Goal: Check status: Check status

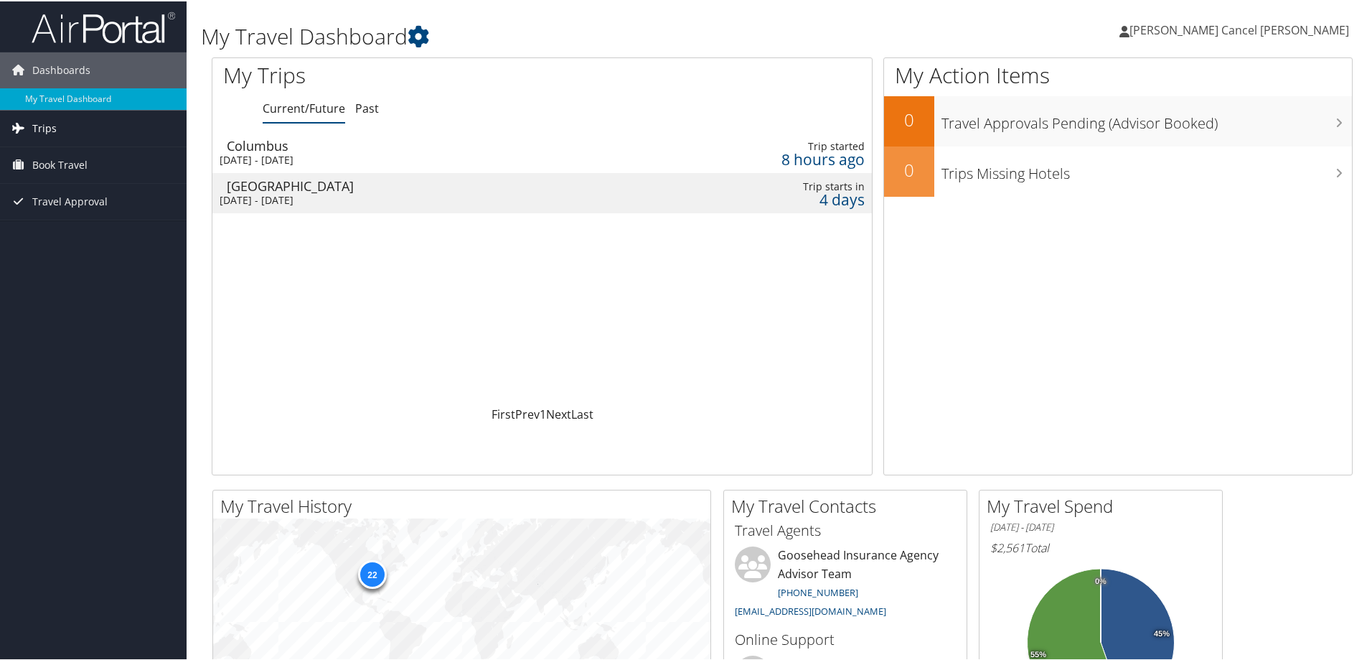
click at [22, 122] on icon at bounding box center [18, 127] width 22 height 22
click at [42, 175] on link "Past Trips" at bounding box center [93, 178] width 187 height 22
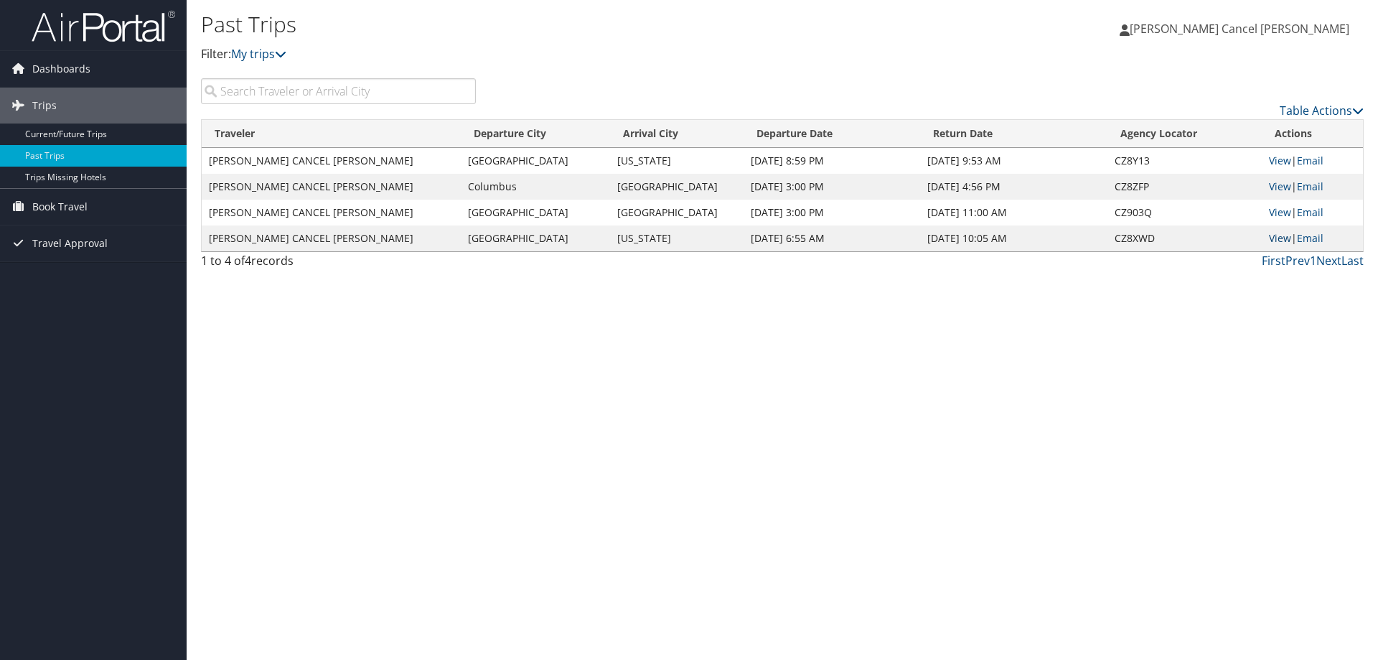
click at [1275, 236] on link "View" at bounding box center [1280, 238] width 22 height 14
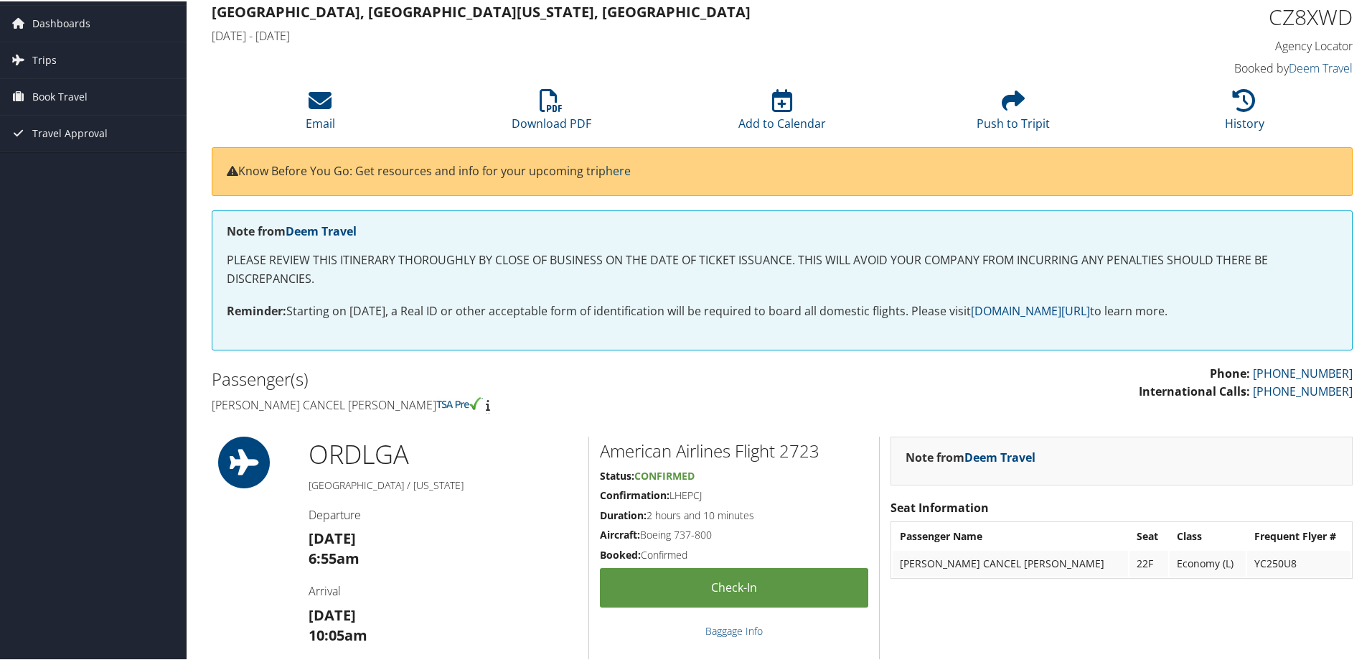
scroll to position [72, 0]
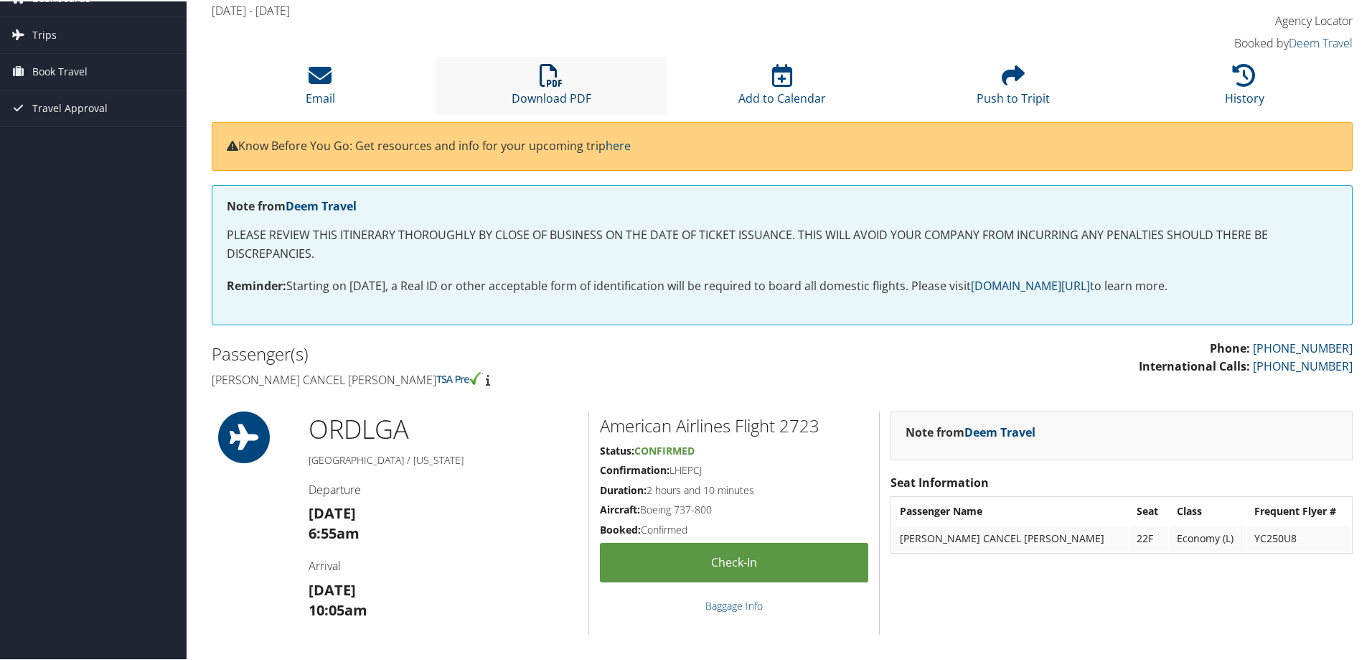
click at [554, 89] on link "Download PDF" at bounding box center [552, 87] width 80 height 34
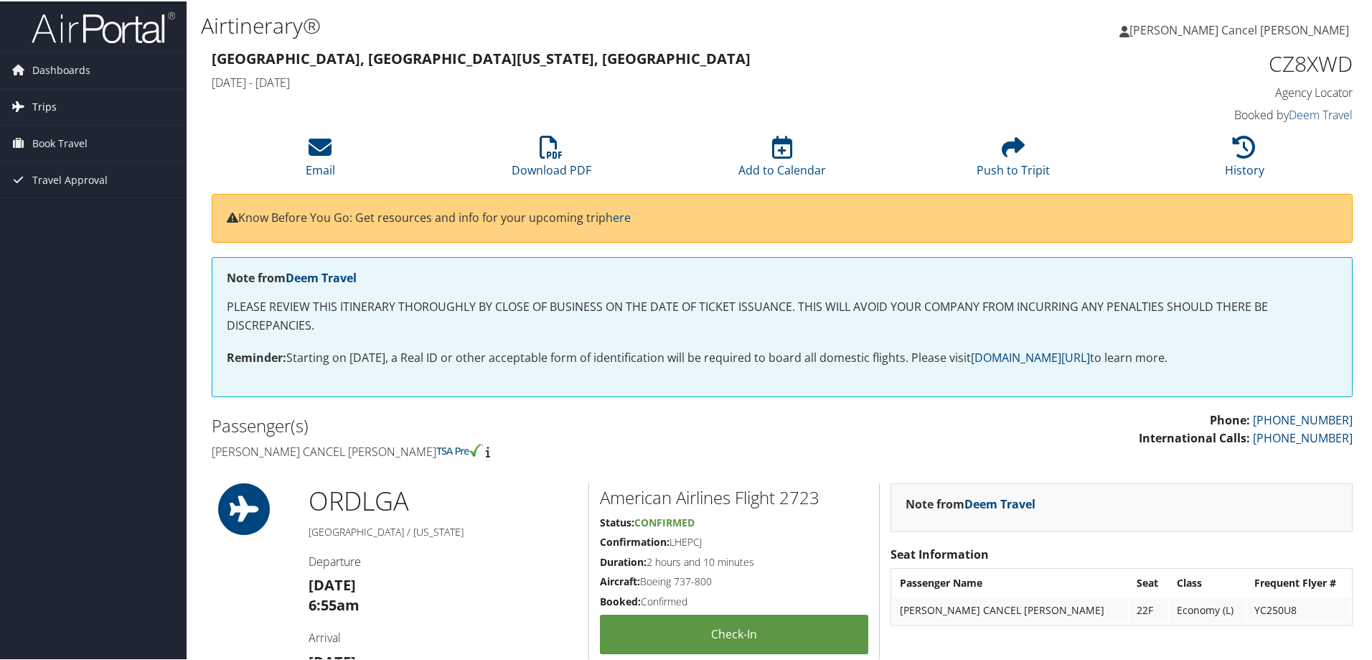
click at [62, 106] on link "Trips" at bounding box center [93, 106] width 187 height 36
click at [64, 149] on link "Past Trips" at bounding box center [93, 156] width 187 height 22
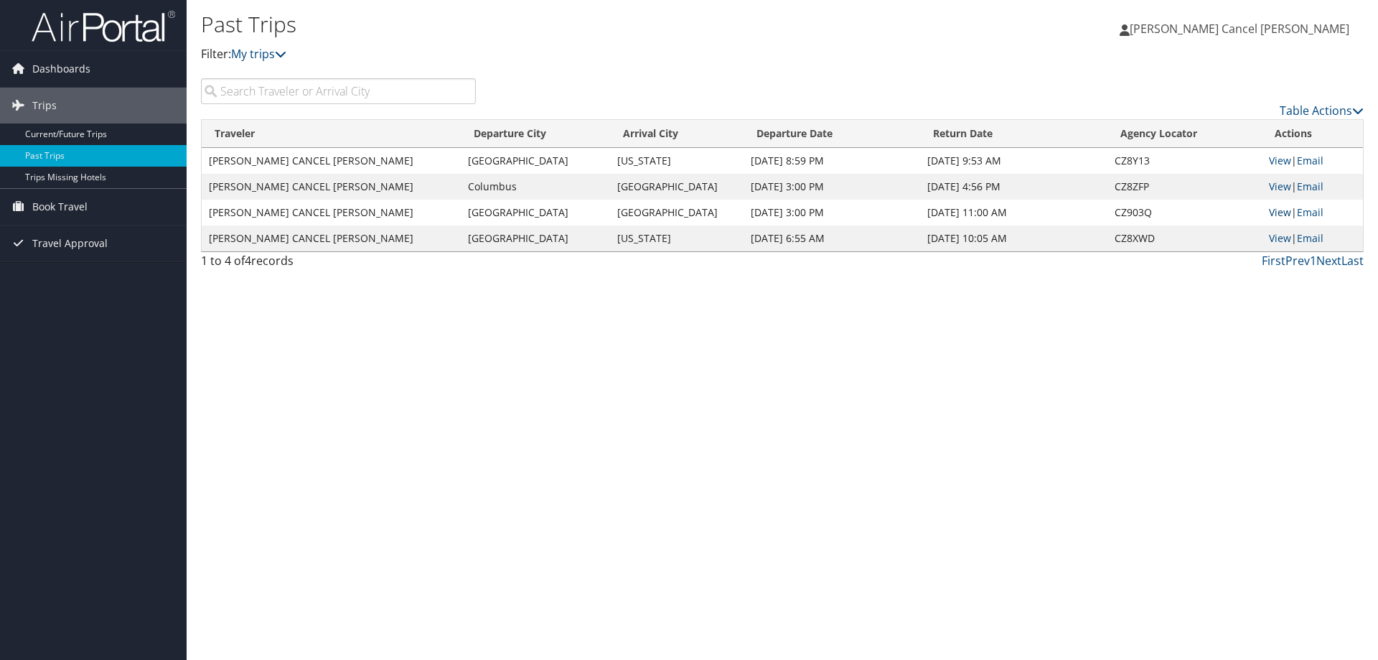
click at [1276, 210] on link "View" at bounding box center [1280, 212] width 22 height 14
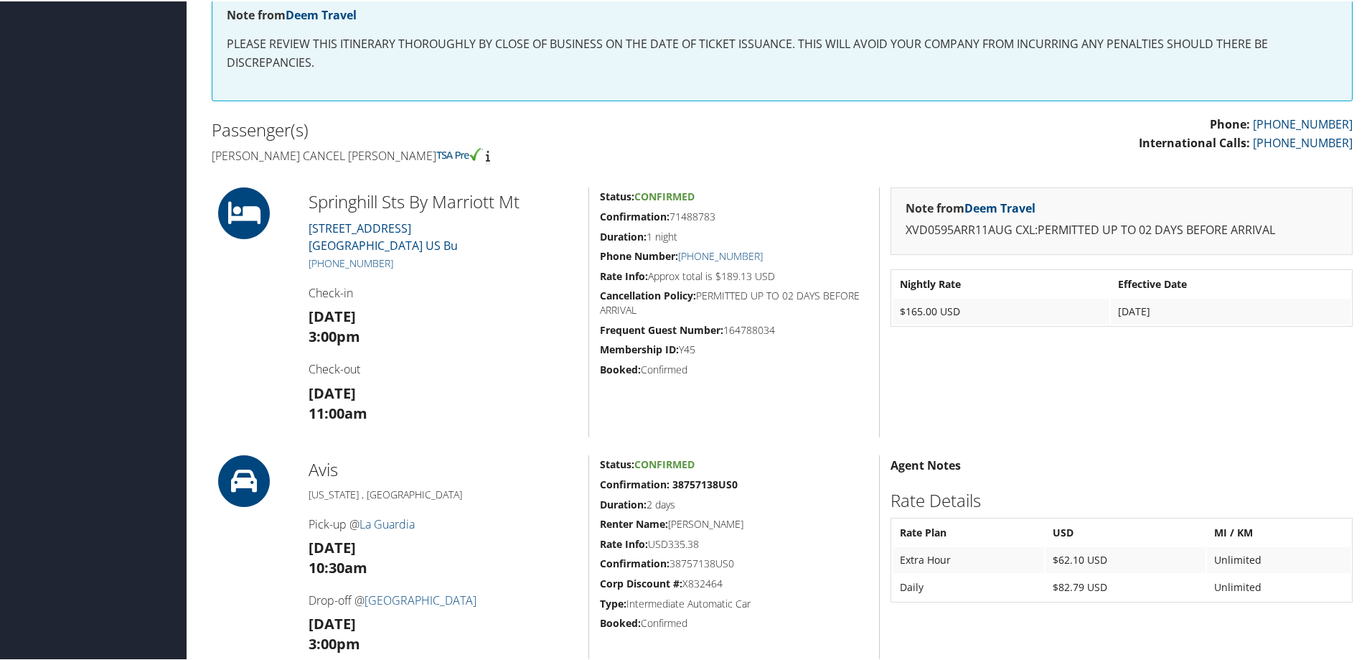
scroll to position [144, 0]
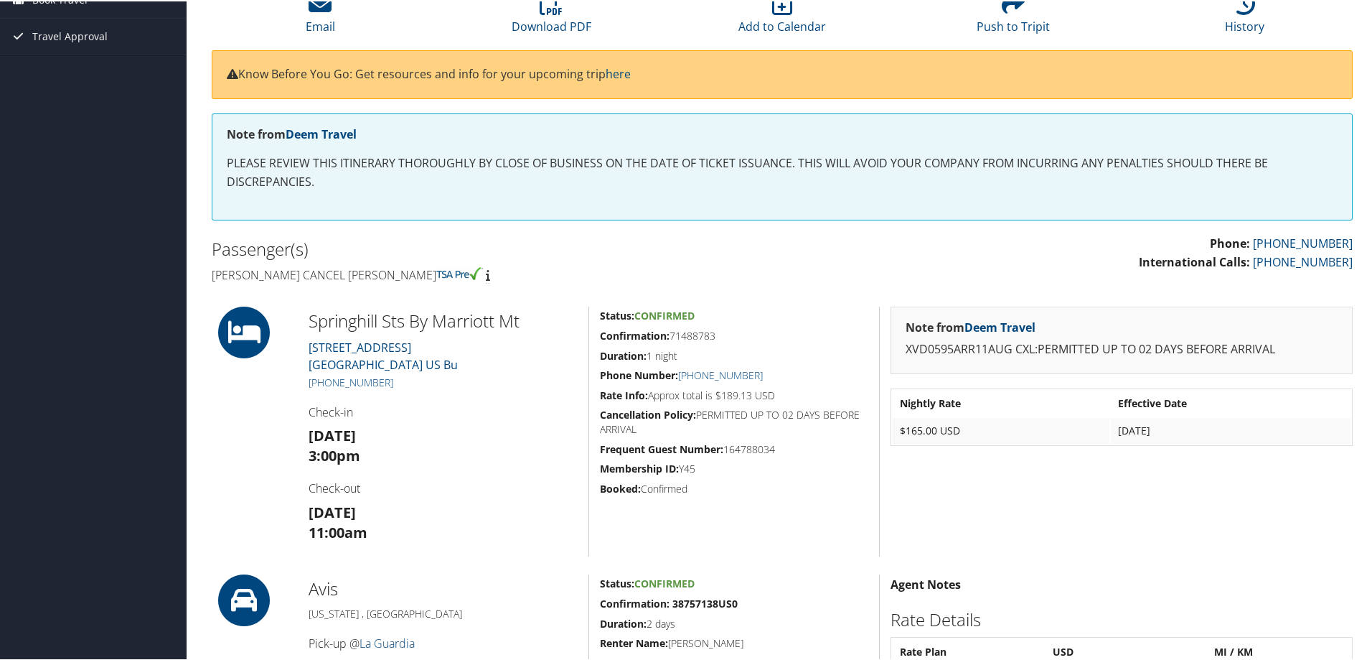
click at [656, 257] on h2 "Passenger(s)" at bounding box center [492, 247] width 560 height 24
click at [422, 319] on h2 "Springhill Sts By Marriott Mt" at bounding box center [443, 319] width 269 height 24
copy div "Springhill Sts By Marriott Mt"
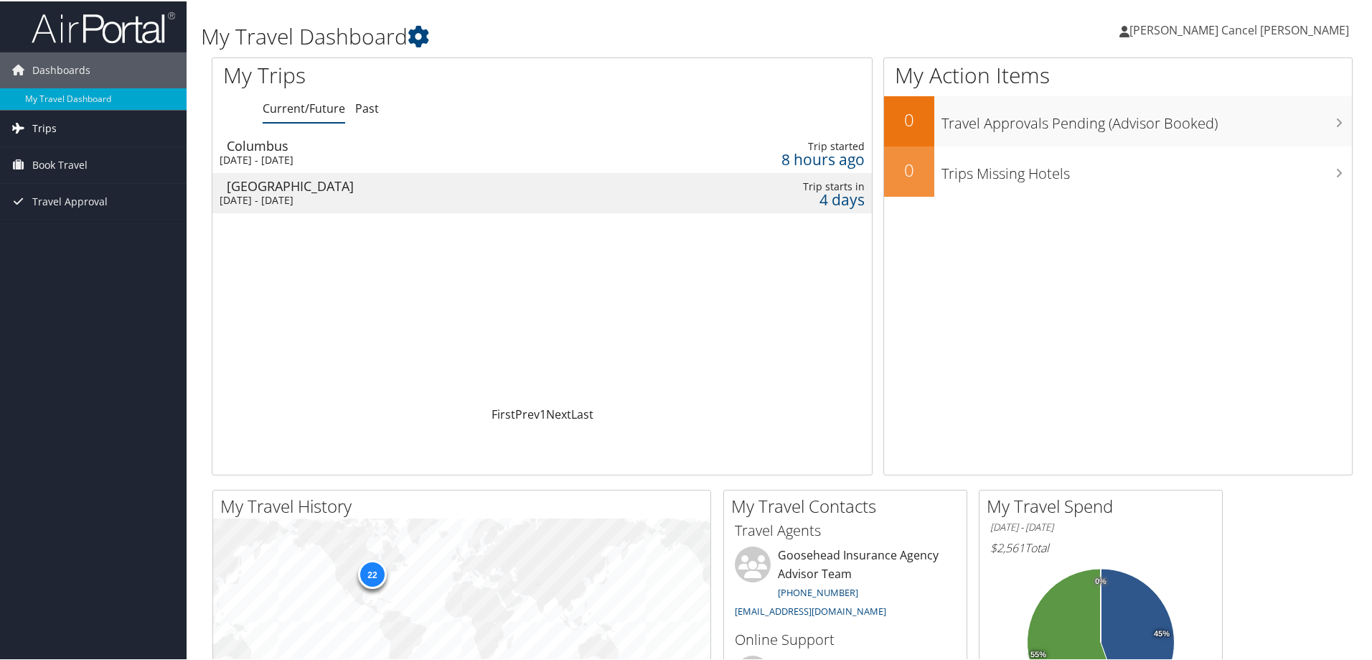
click at [37, 113] on span "Trips" at bounding box center [44, 127] width 24 height 36
click at [49, 175] on link "Past Trips" at bounding box center [93, 178] width 187 height 22
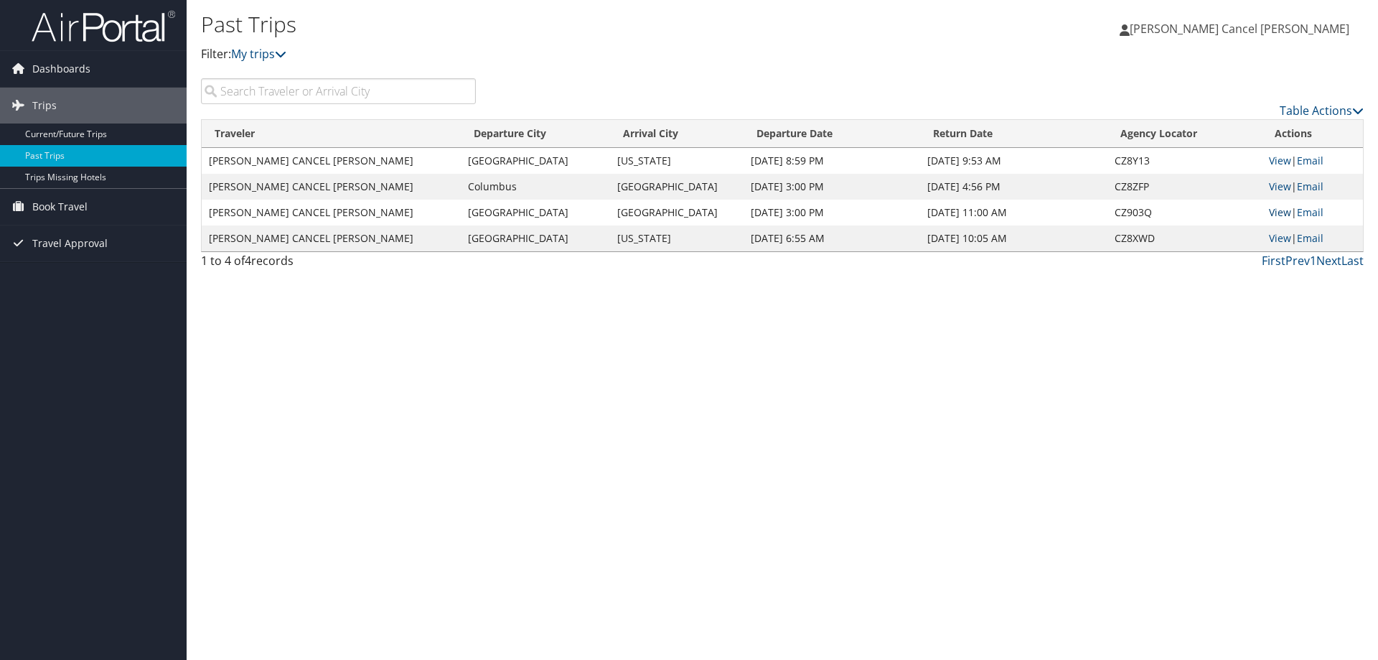
click at [1282, 212] on link "View" at bounding box center [1280, 212] width 22 height 14
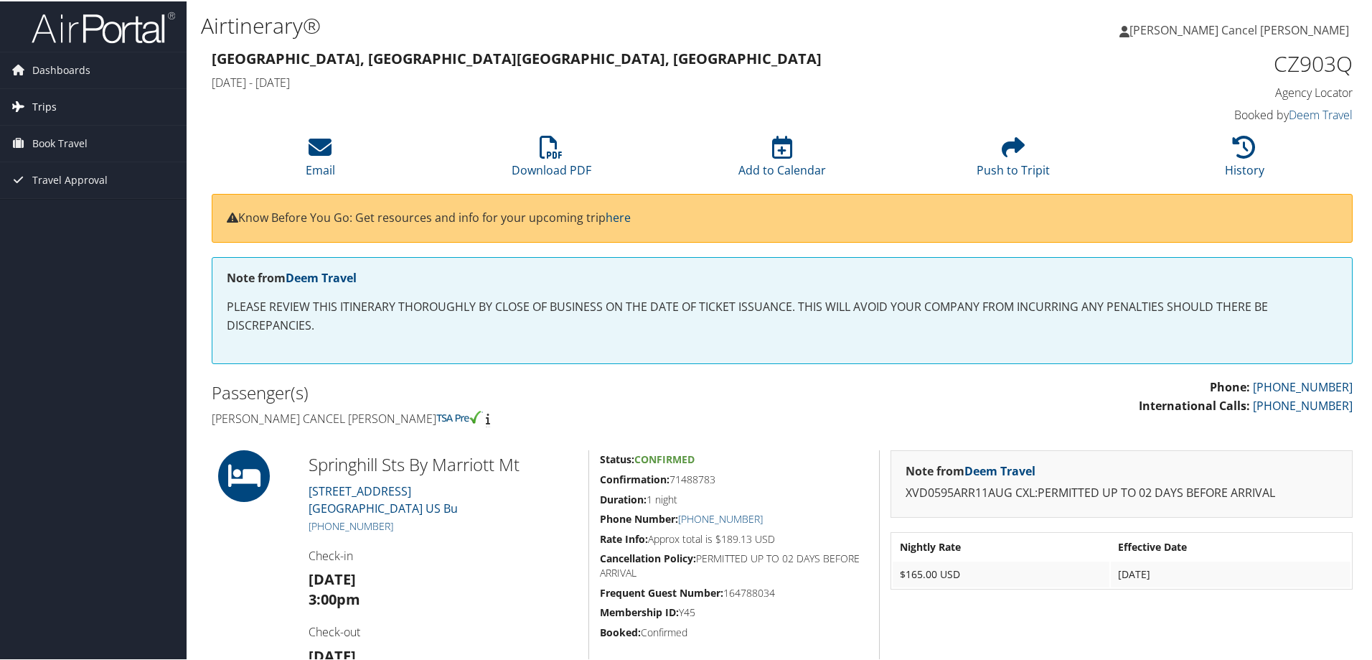
click at [35, 104] on span "Trips" at bounding box center [44, 106] width 24 height 36
click at [46, 156] on link "Past Trips" at bounding box center [93, 156] width 187 height 22
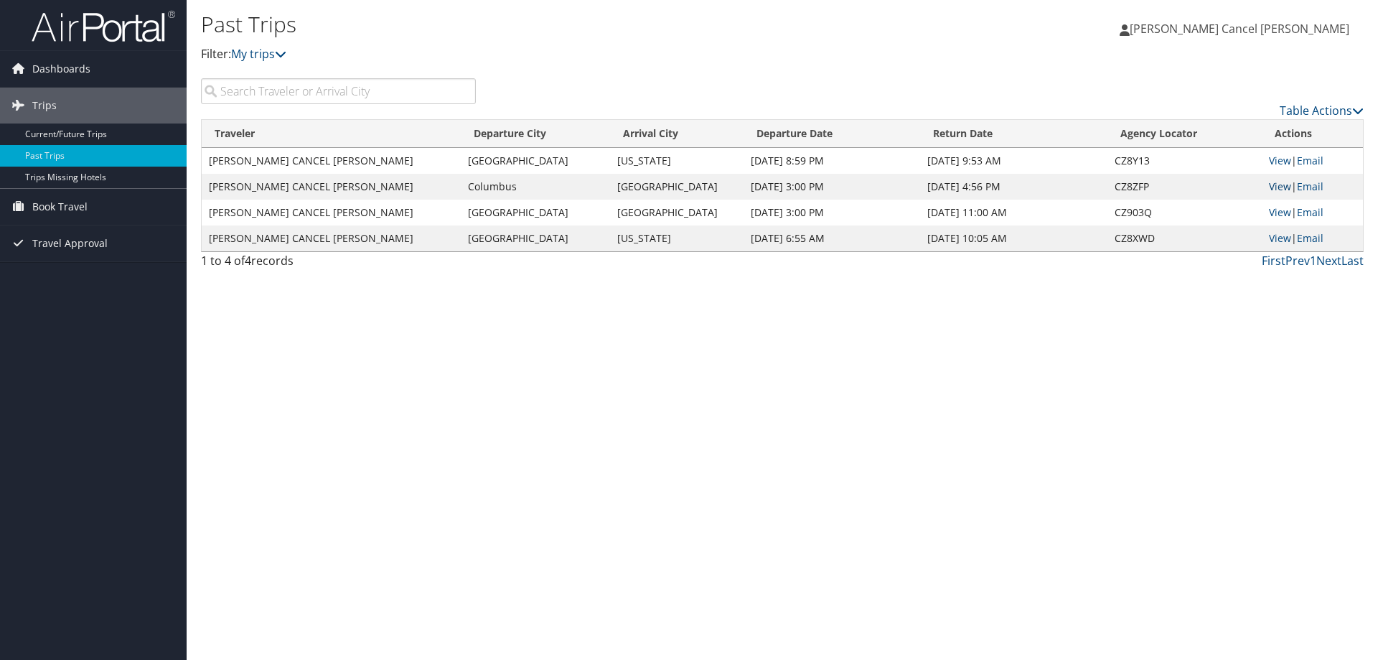
click at [1283, 187] on link "View" at bounding box center [1280, 186] width 22 height 14
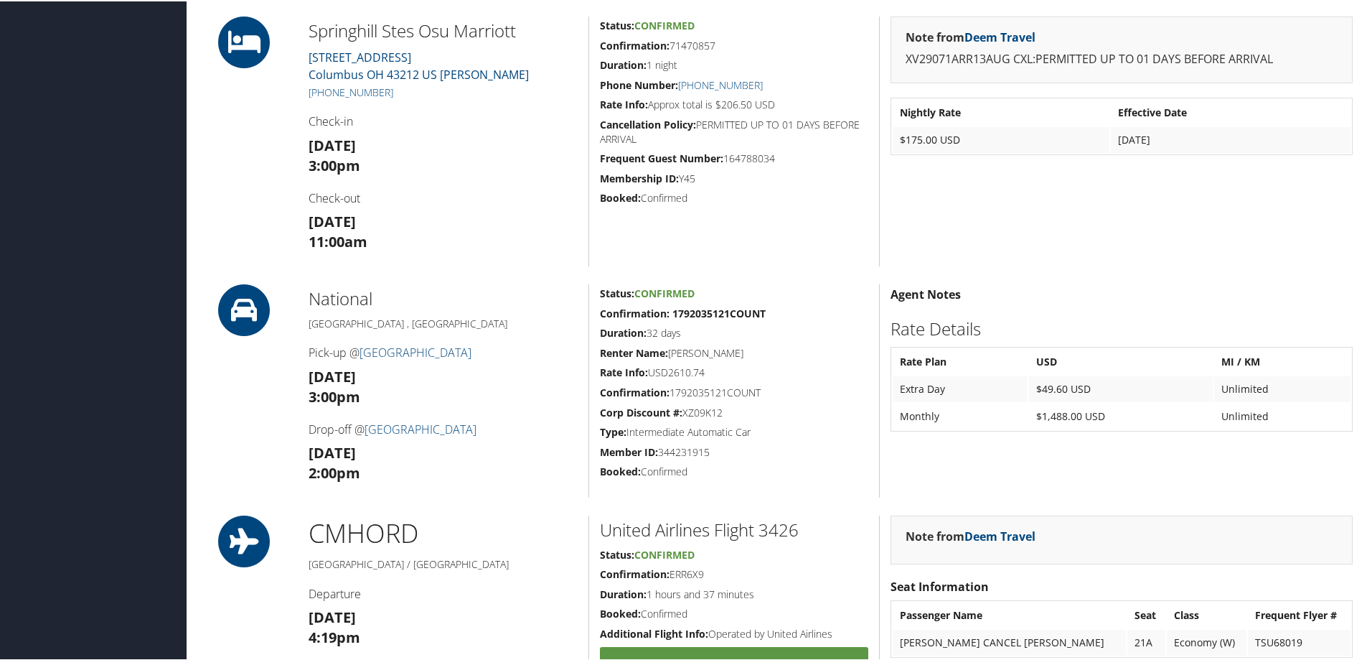
scroll to position [502, 0]
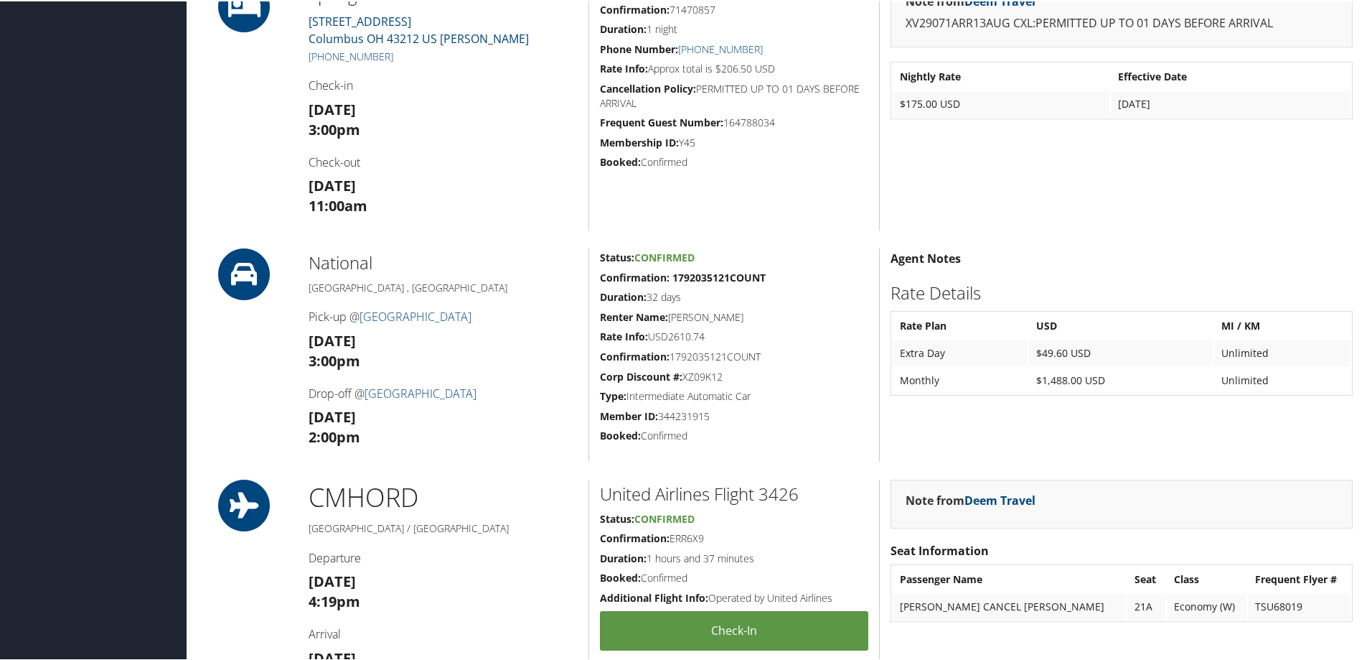
click at [891, 178] on div "Note from Deem Travel XV29071ARR13AUG CXL:PERMITTED UP TO 01 DAYS BEFORE ARRIVA…" at bounding box center [1121, 104] width 484 height 250
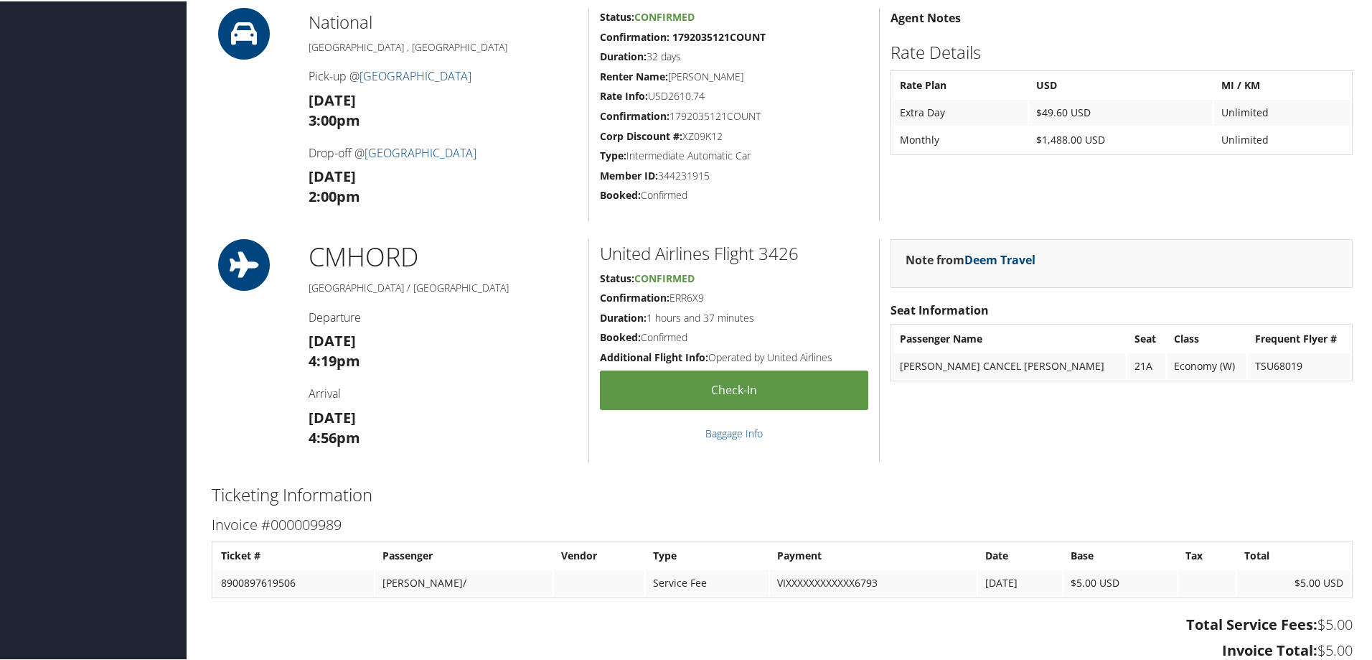
scroll to position [718, 0]
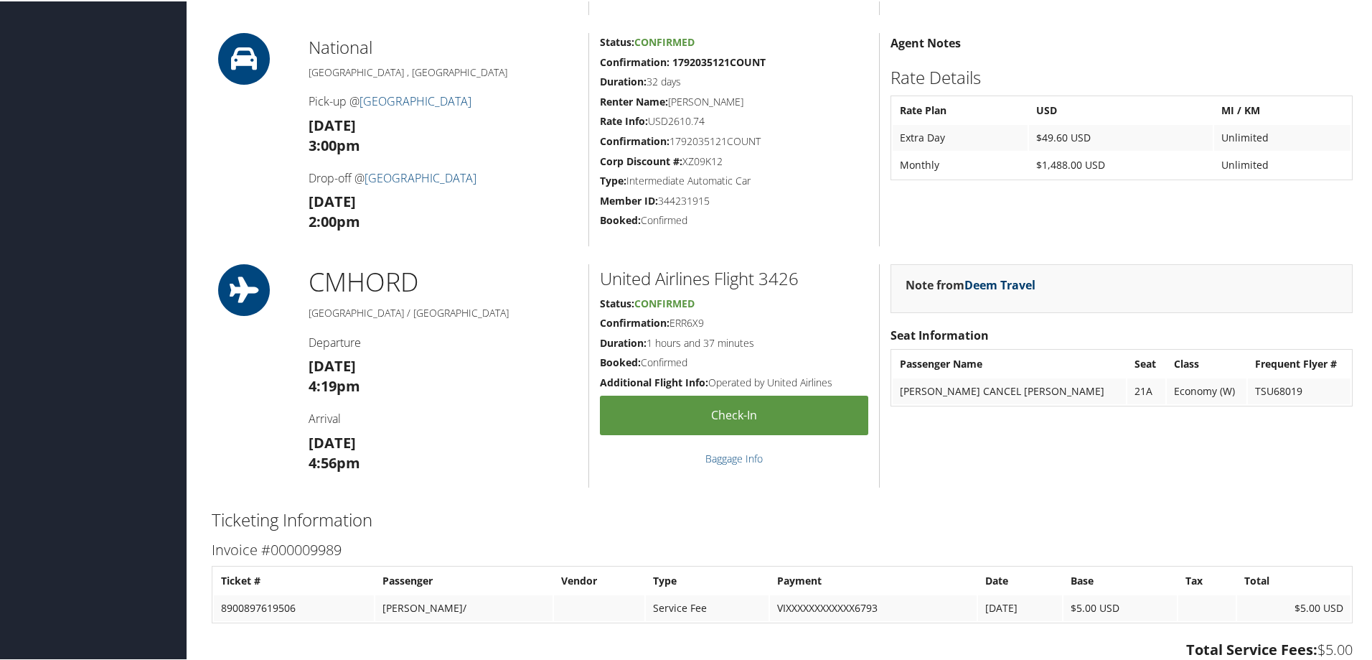
click at [997, 286] on link "Deem Travel" at bounding box center [1000, 284] width 71 height 16
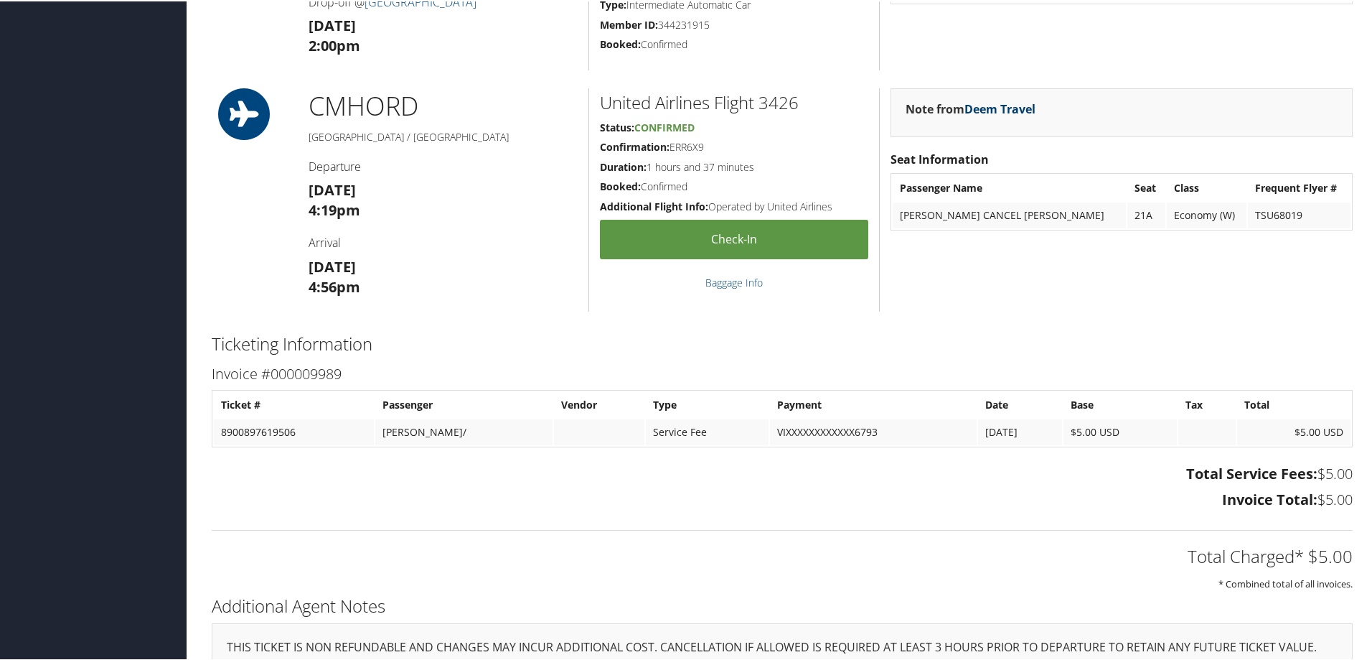
scroll to position [861, 0]
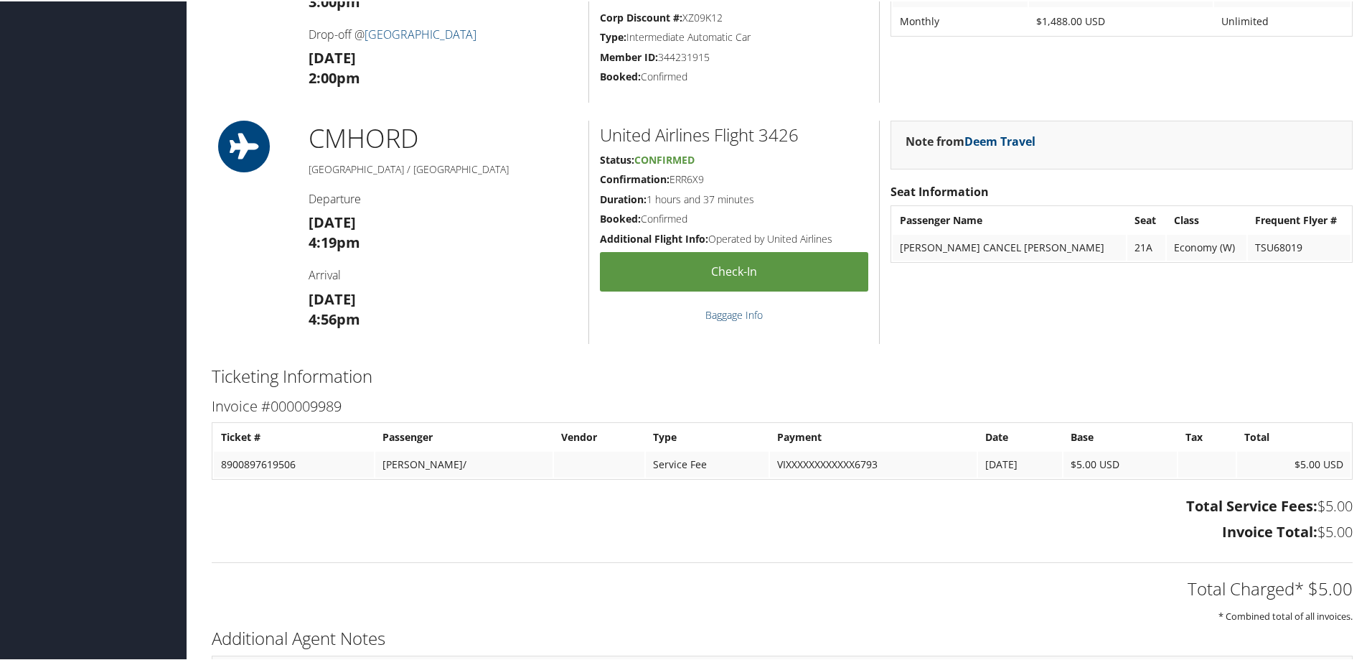
click at [729, 306] on link "Baggage Info" at bounding box center [734, 313] width 57 height 14
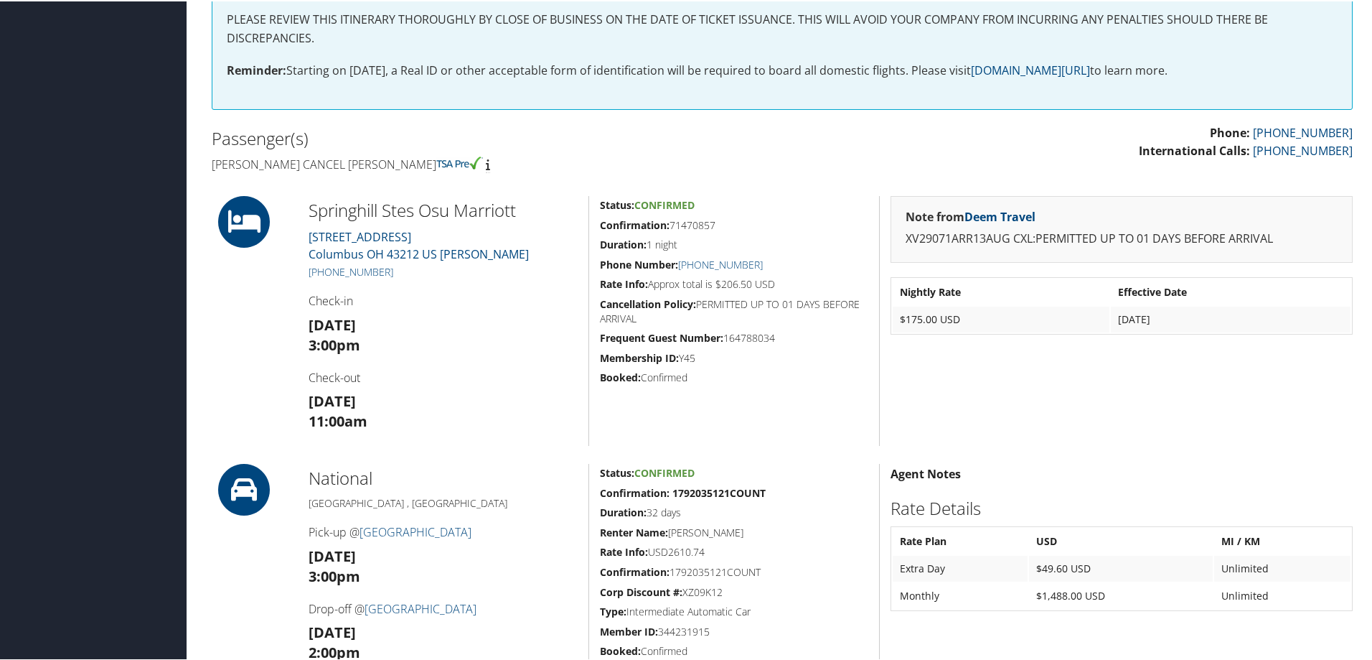
scroll to position [0, 0]
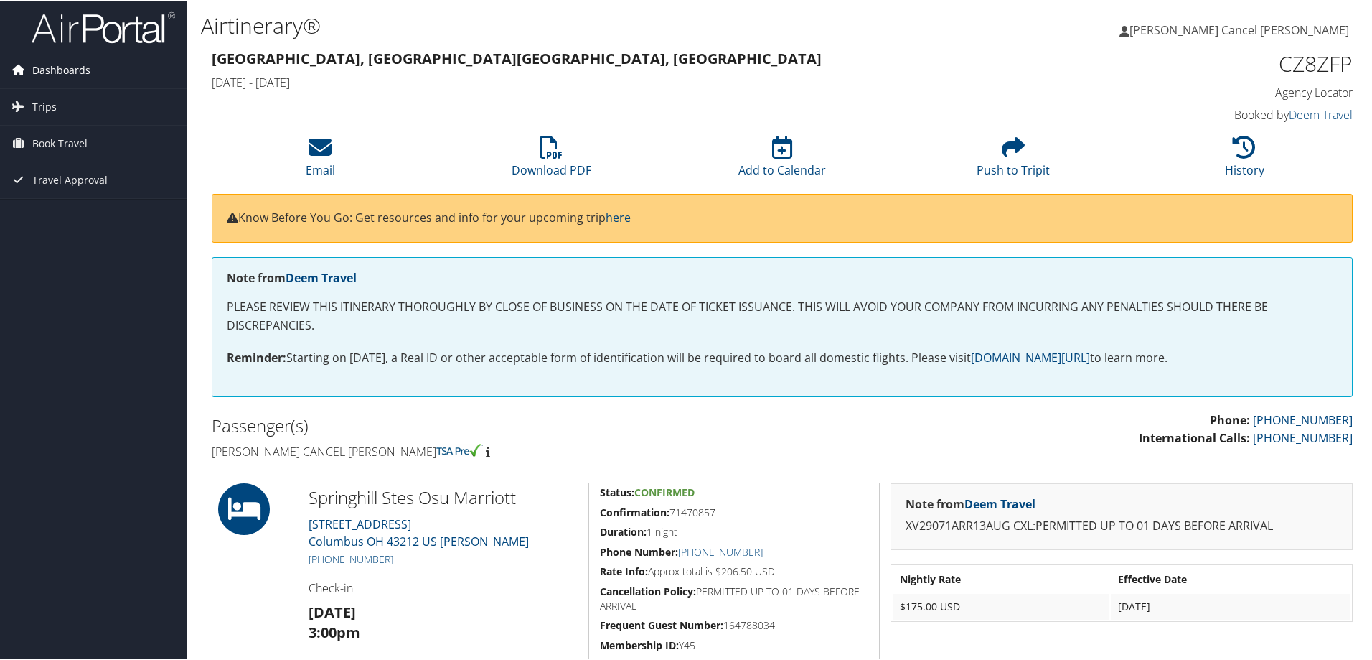
click at [51, 65] on span "Dashboards" at bounding box center [61, 69] width 58 height 36
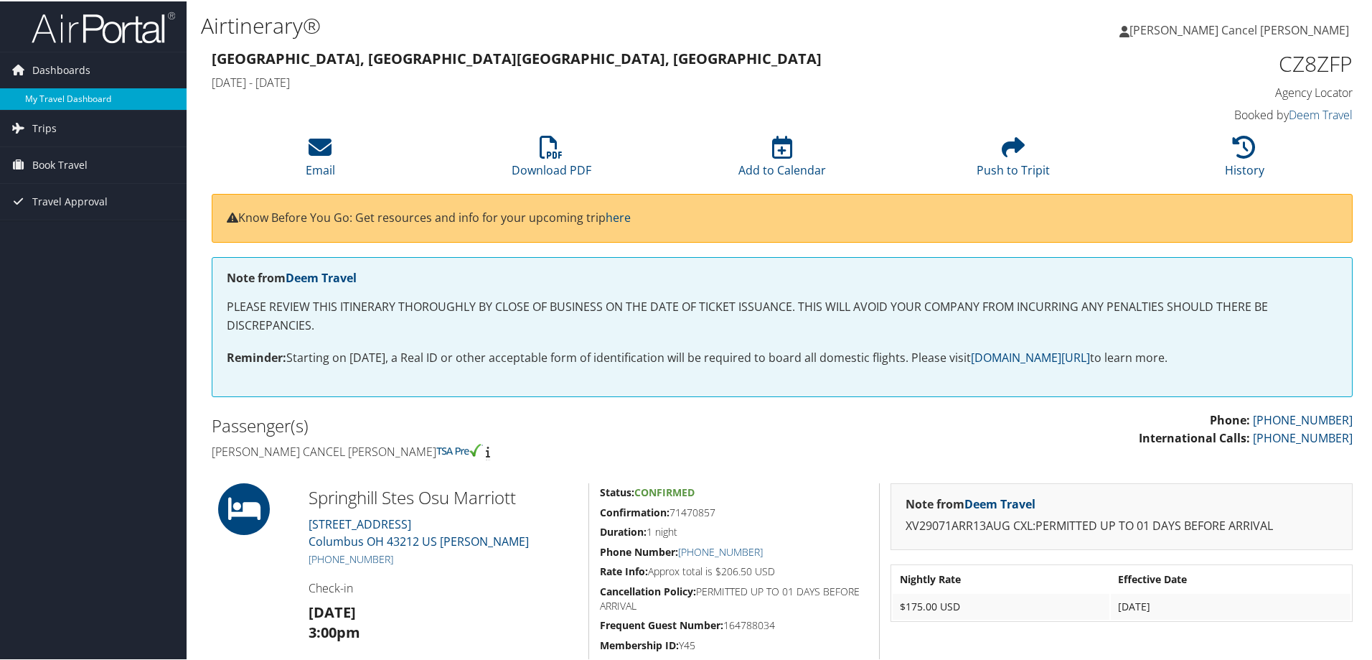
click at [55, 93] on link "My Travel Dashboard" at bounding box center [93, 98] width 187 height 22
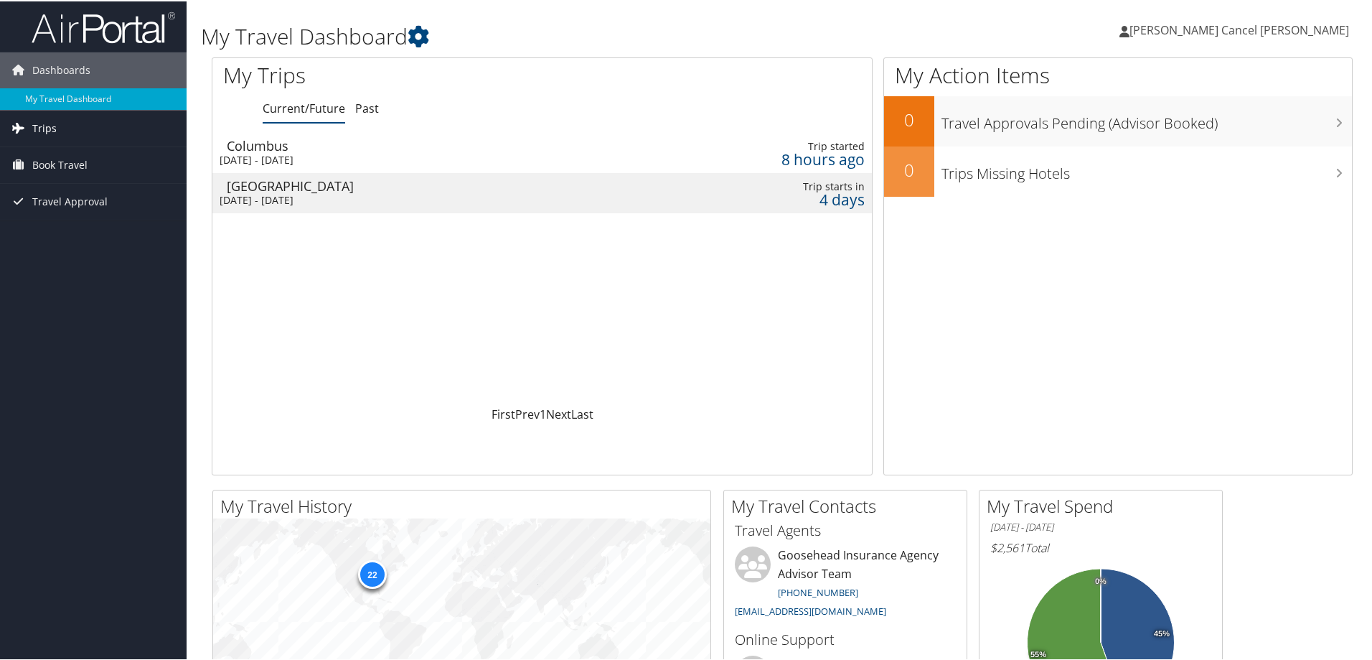
click at [26, 128] on icon at bounding box center [18, 127] width 22 height 22
click at [41, 169] on link "Past Trips" at bounding box center [93, 178] width 187 height 22
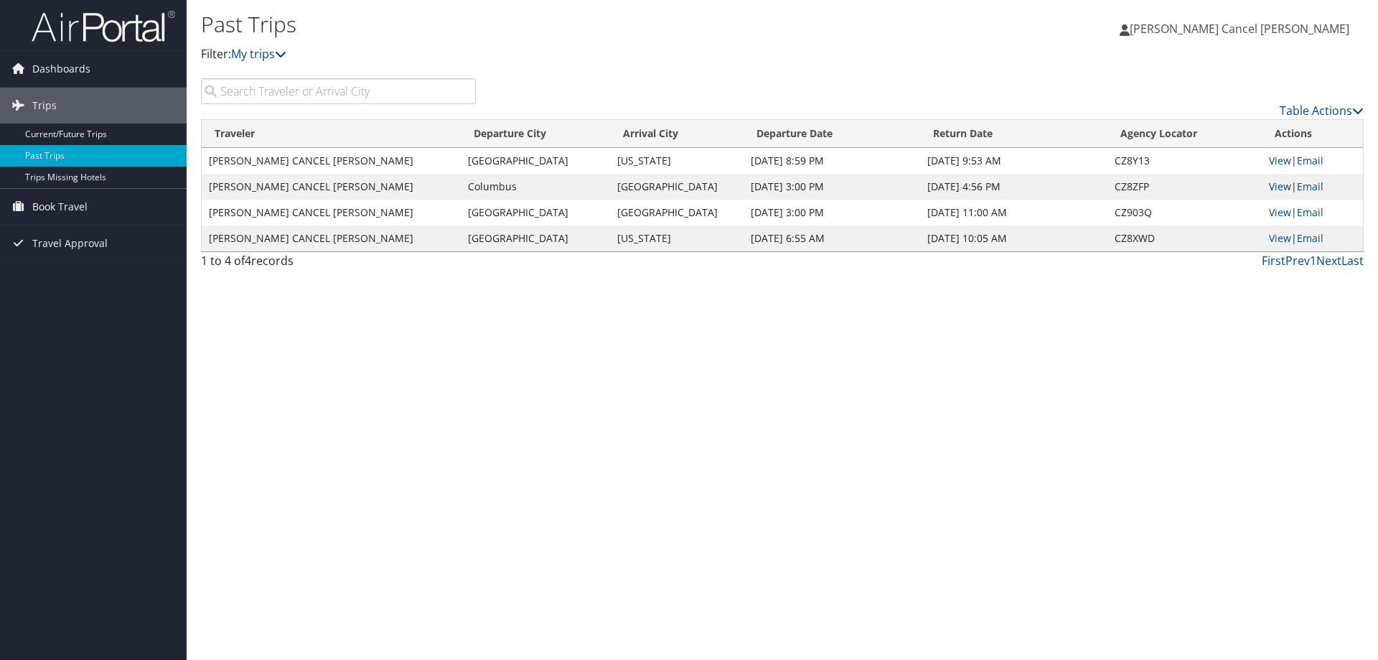
click at [1281, 183] on link "View" at bounding box center [1280, 186] width 22 height 14
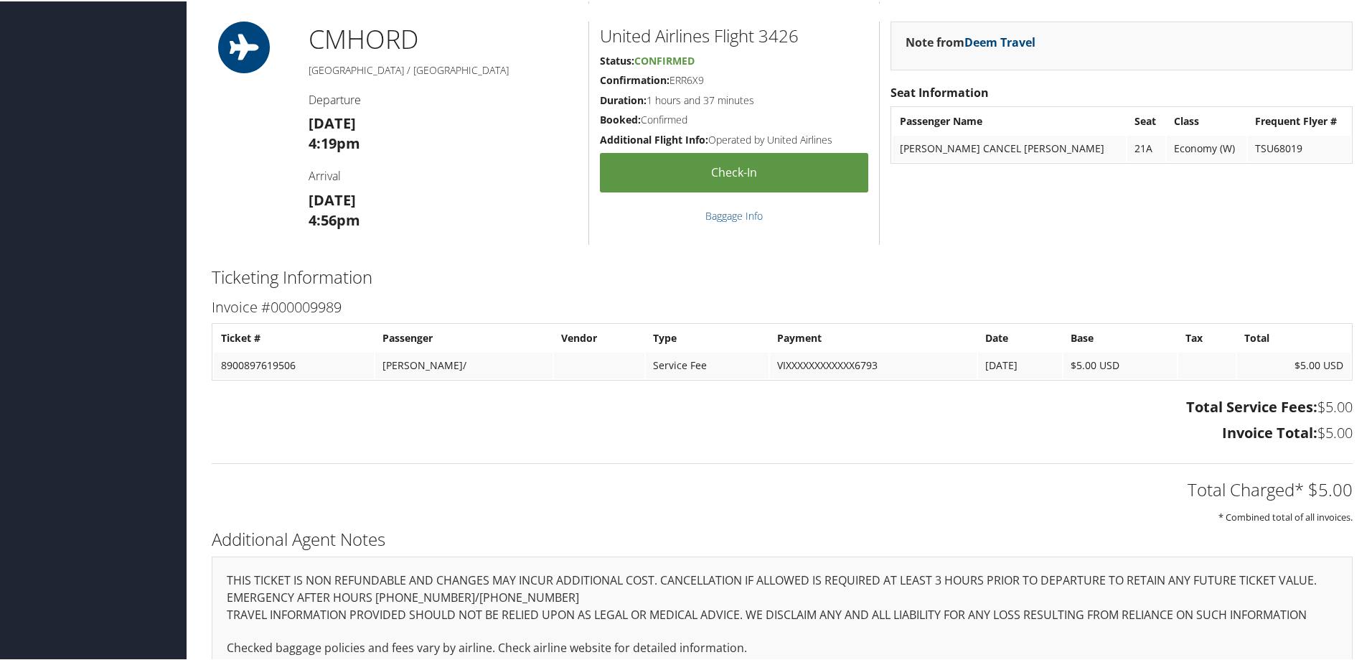
scroll to position [1018, 0]
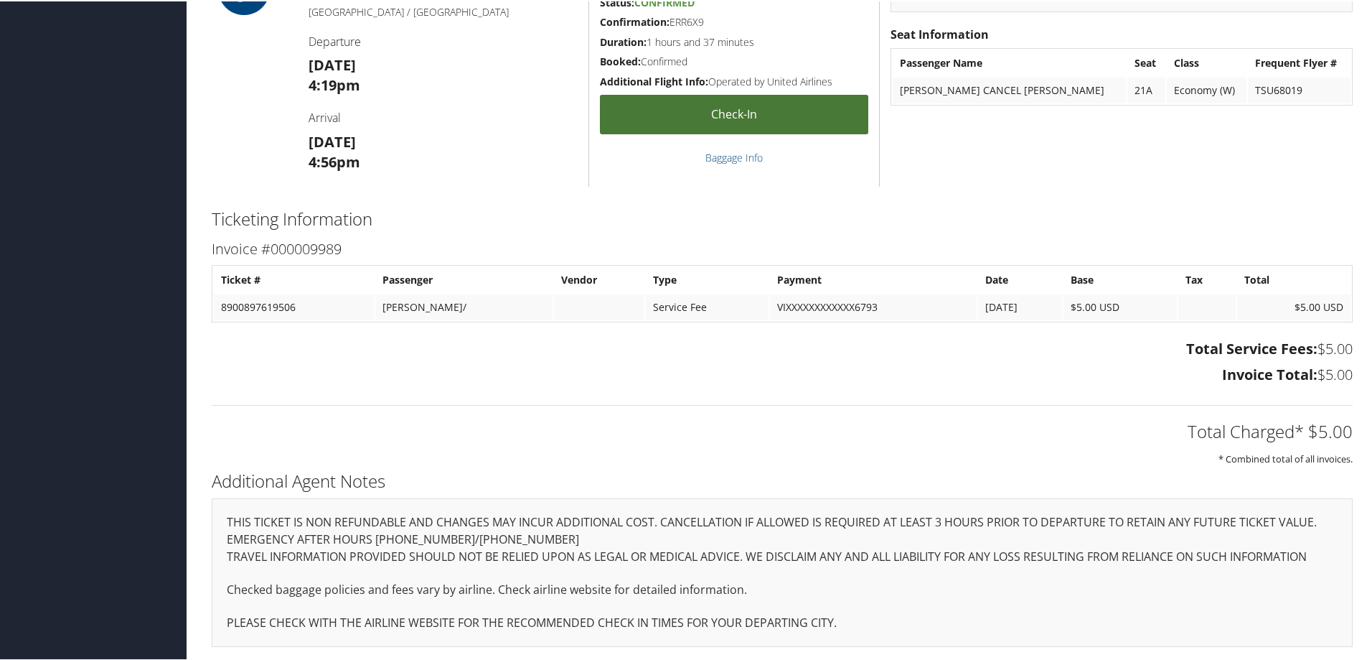
click at [726, 118] on link "Check-in" at bounding box center [734, 112] width 268 height 39
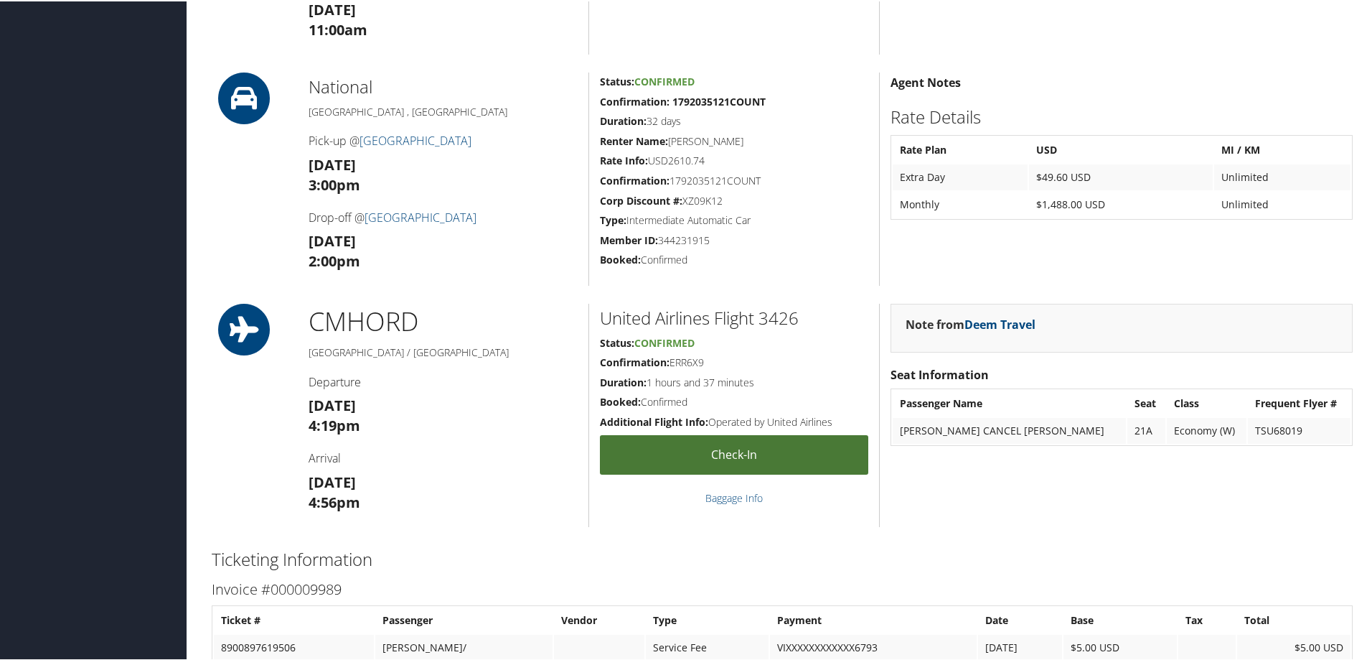
scroll to position [731, 0]
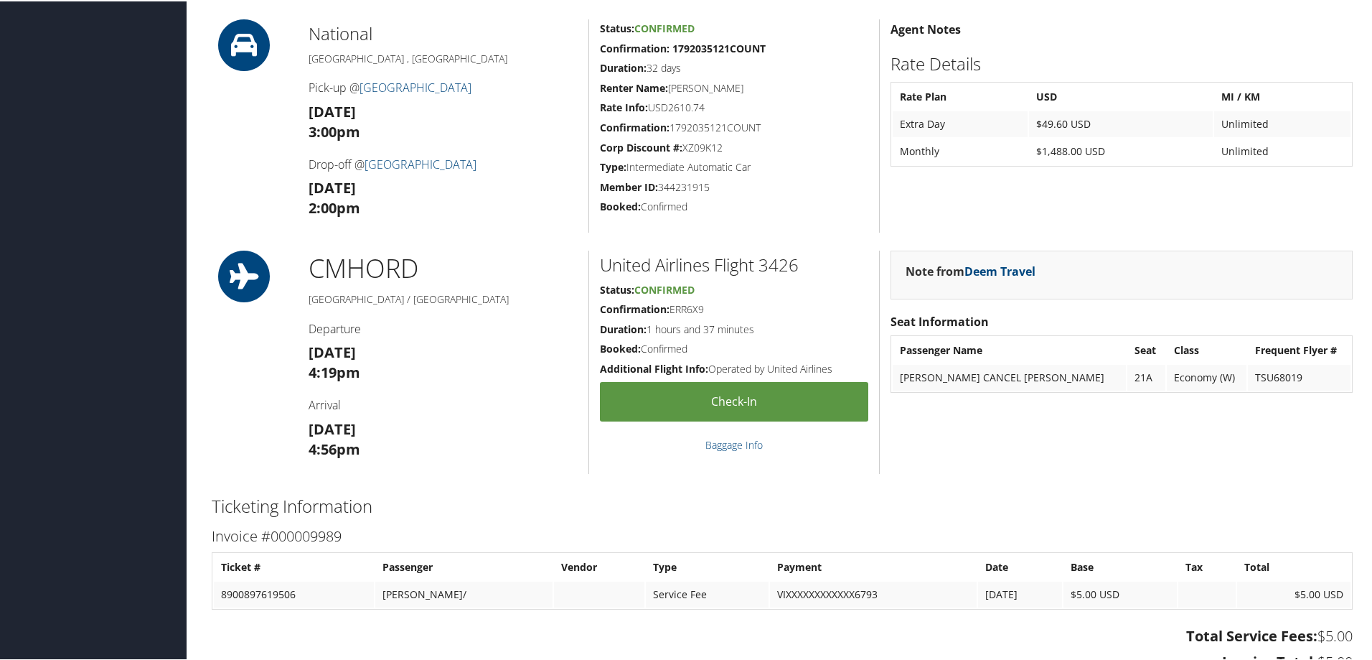
click at [662, 339] on div "United Airlines Flight 3426 Status: Confirmed Confirmation: ERR6X9 Duration: 1 …" at bounding box center [734, 360] width 291 height 223
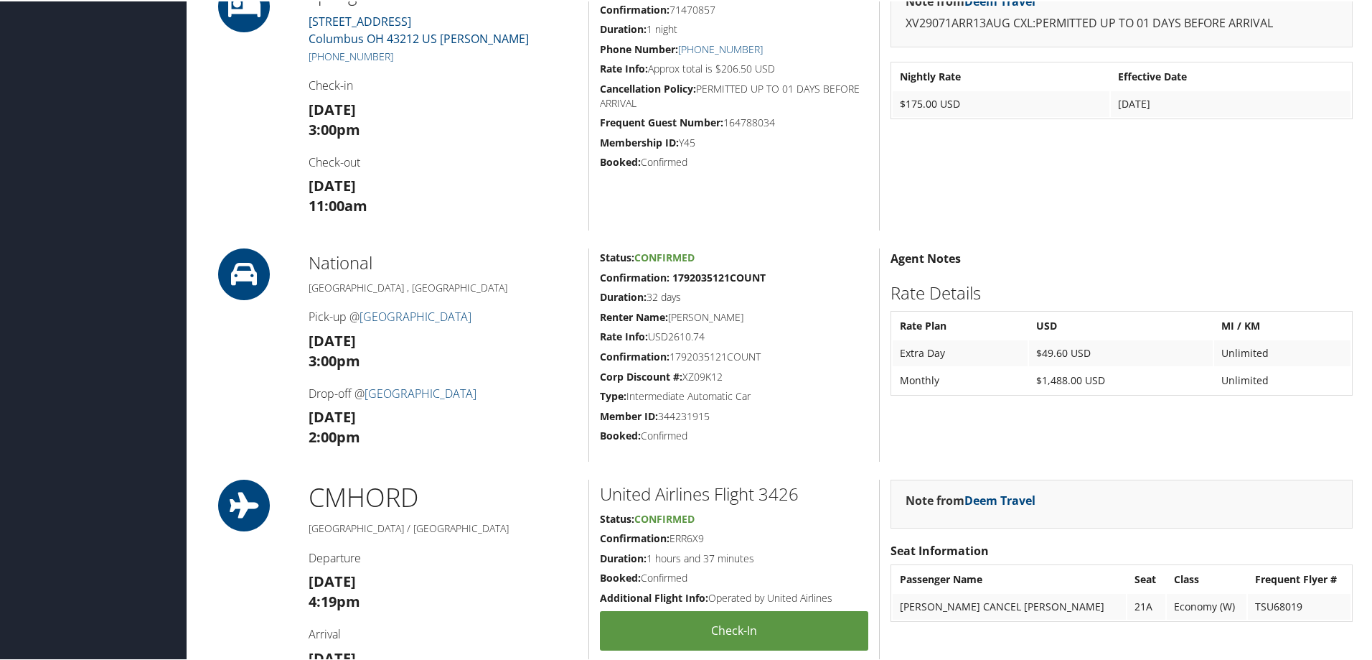
scroll to position [718, 0]
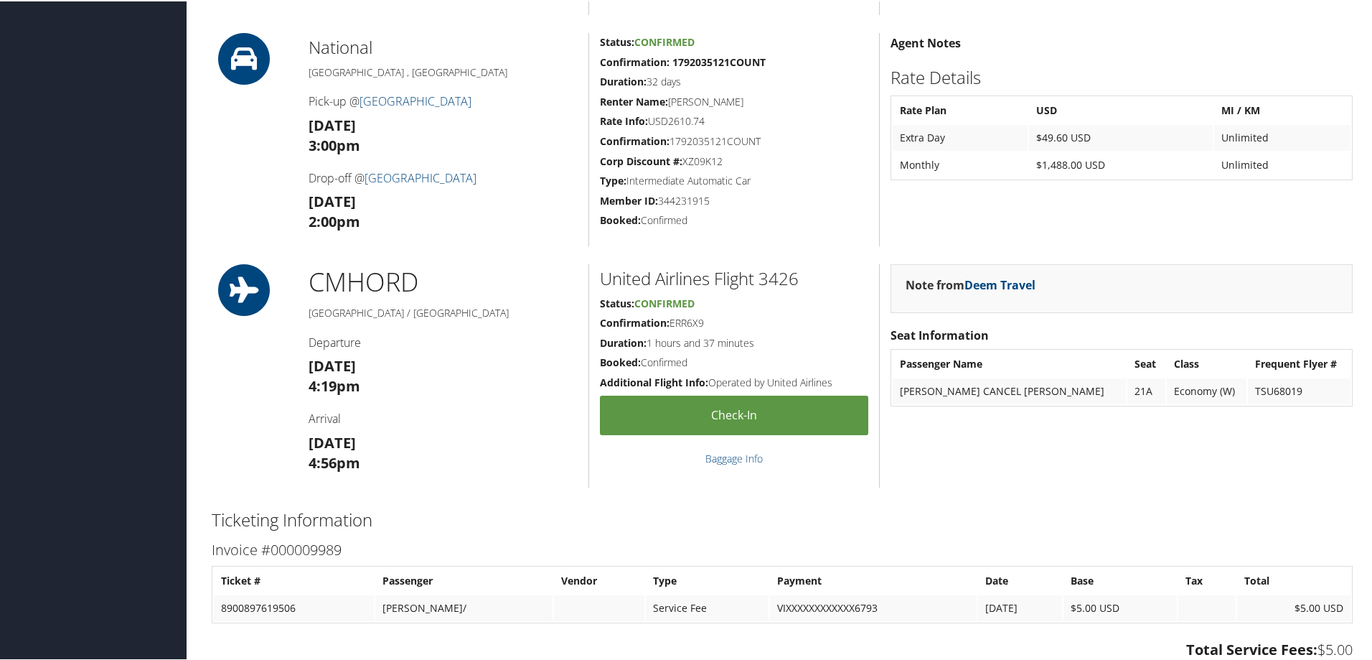
click at [235, 286] on icon at bounding box center [244, 289] width 65 height 52
click at [342, 310] on h5 "Columbus / Chicago" at bounding box center [443, 311] width 269 height 14
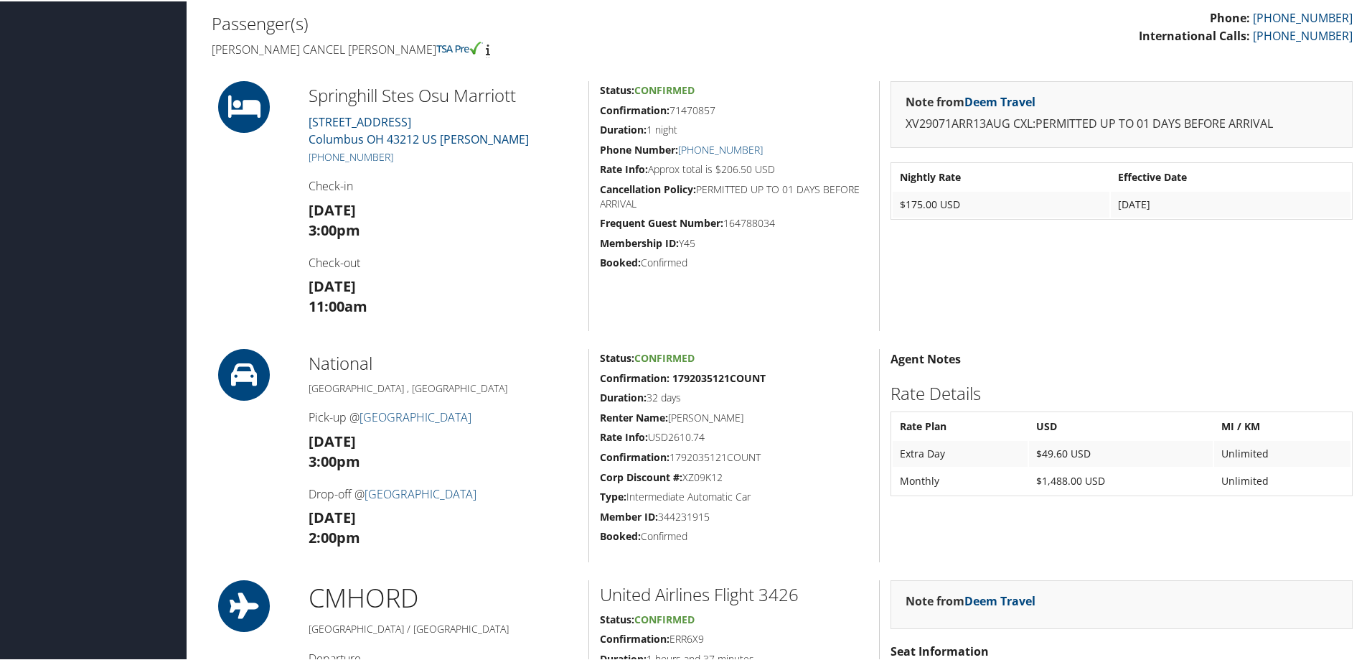
scroll to position [215, 0]
